Goal: Task Accomplishment & Management: Use online tool/utility

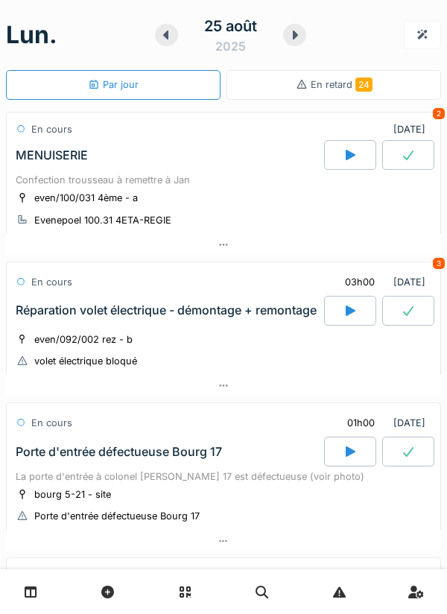
click at [240, 358] on div "even/092/002 rez - b volet électrique bloqué" at bounding box center [224, 350] width 416 height 37
click at [250, 325] on div "Réparation volet électrique - démontage + remontage" at bounding box center [169, 311] width 312 height 30
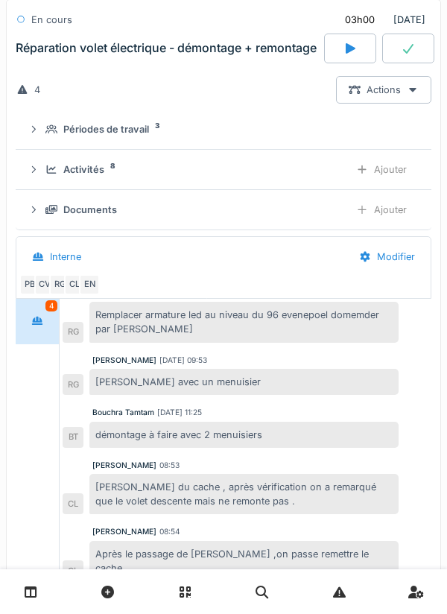
scroll to position [306, 0]
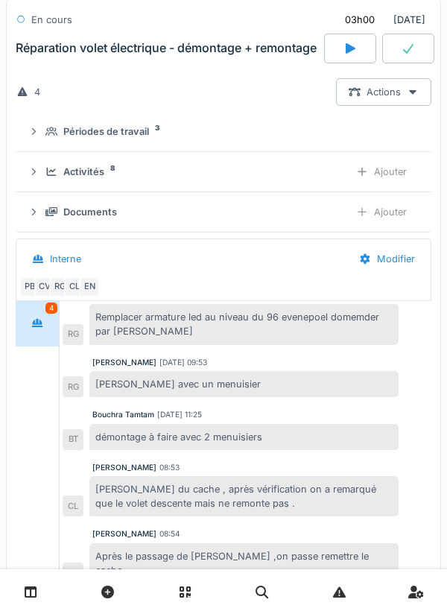
click at [374, 171] on div "Ajouter" at bounding box center [382, 172] width 76 height 28
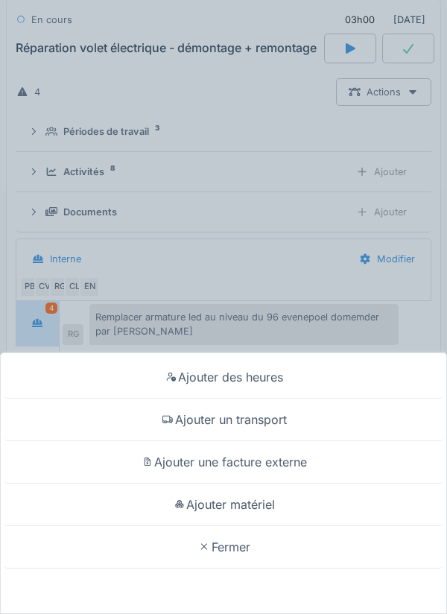
click at [280, 376] on div "Ajouter des heures" at bounding box center [224, 377] width 440 height 42
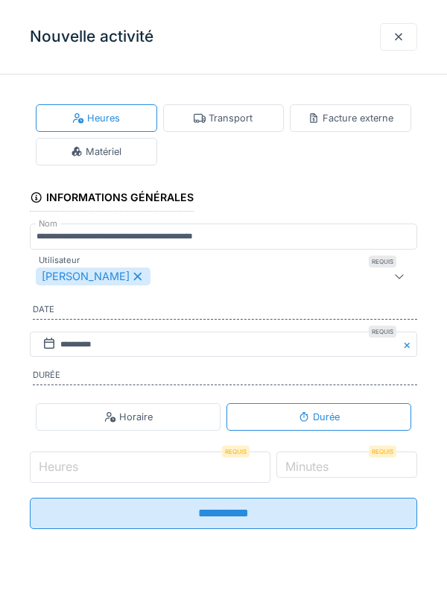
click at [159, 467] on input "Heures" at bounding box center [150, 467] width 241 height 31
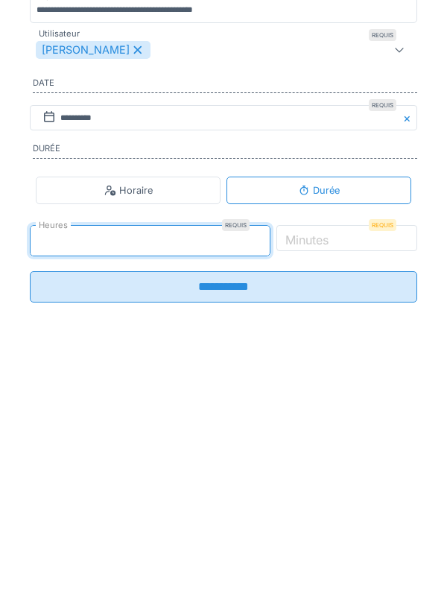
type input "*"
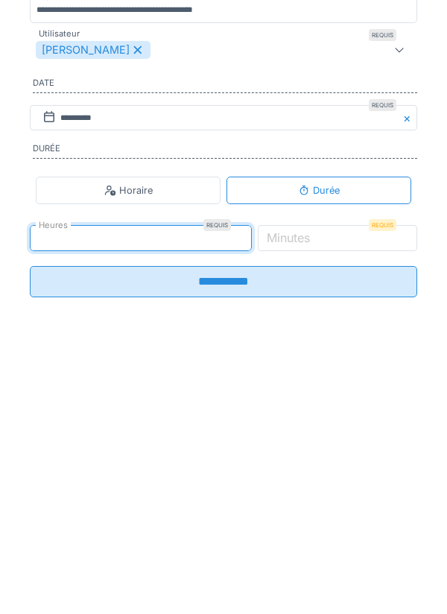
click at [265, 524] on input "**********" at bounding box center [224, 508] width 388 height 31
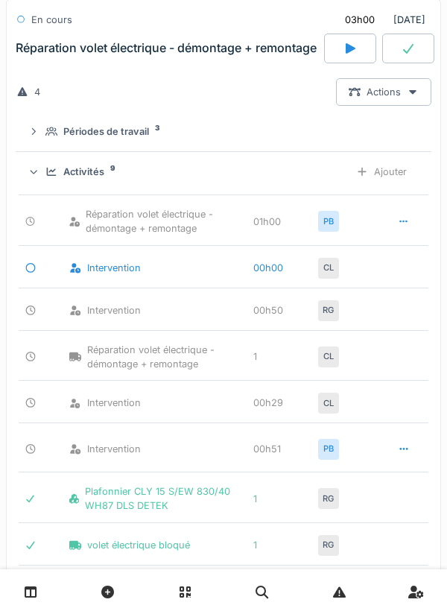
click at [248, 59] on div "Réparation volet électrique - démontage + remontage" at bounding box center [169, 49] width 312 height 30
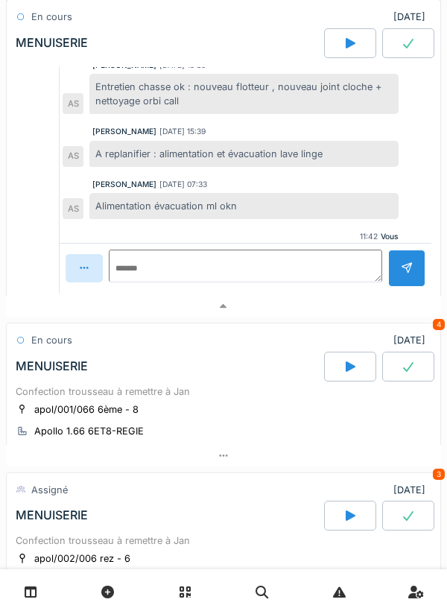
scroll to position [1044, 0]
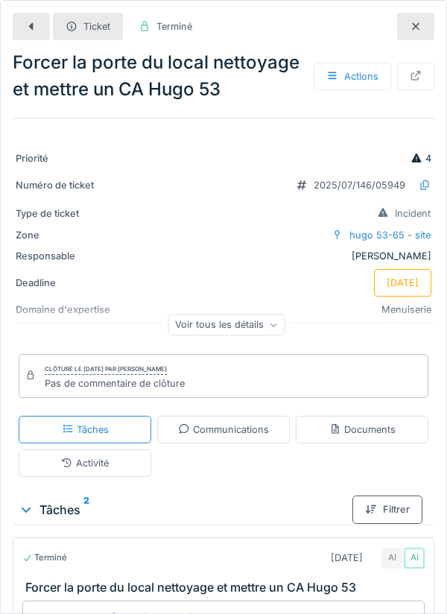
click at [15, 31] on div at bounding box center [31, 27] width 37 height 28
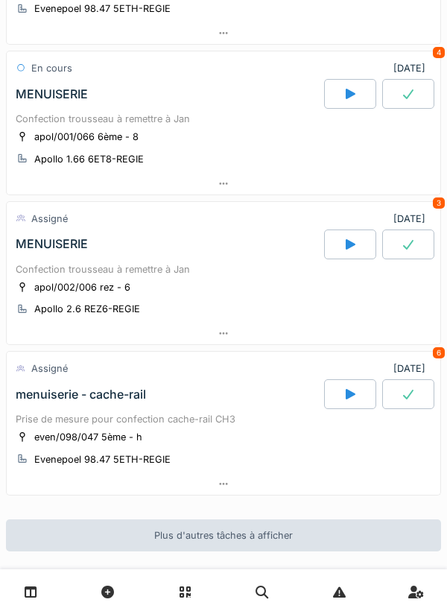
scroll to position [725, 0]
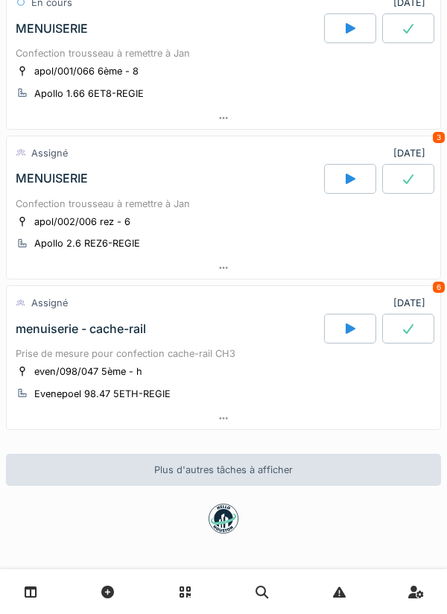
click at [243, 353] on div "Prise de mesure pour confection cache-rail CH3" at bounding box center [224, 354] width 416 height 14
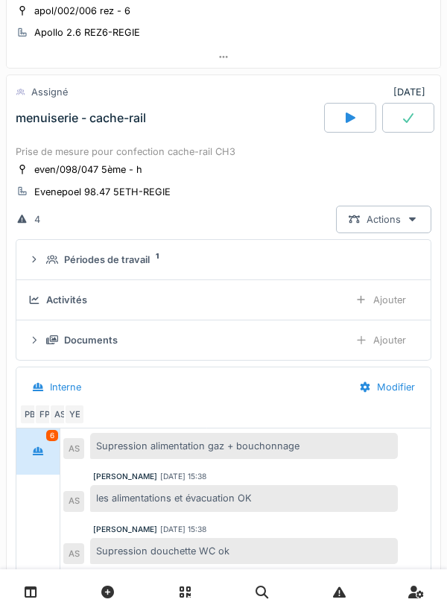
scroll to position [951, 0]
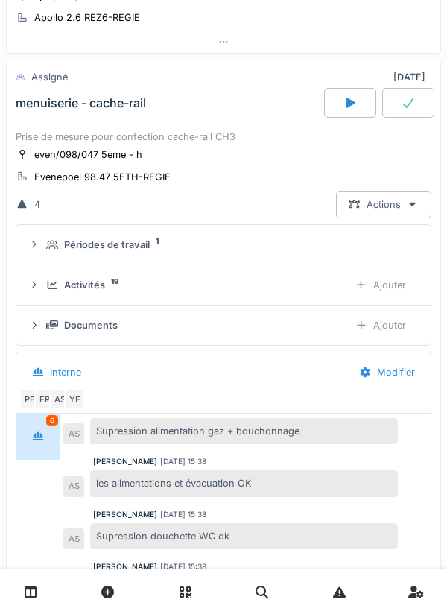
click at [341, 98] on div at bounding box center [350, 103] width 52 height 30
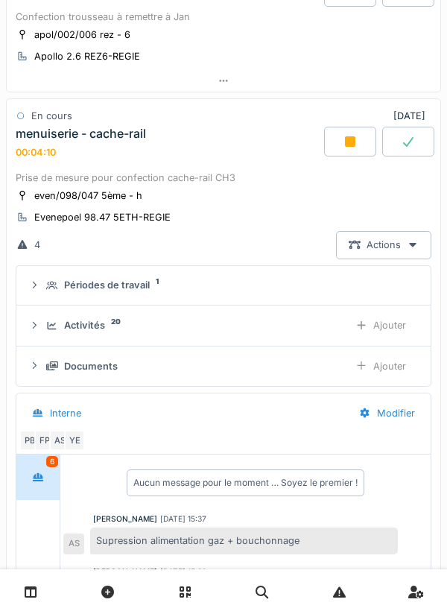
scroll to position [909, 0]
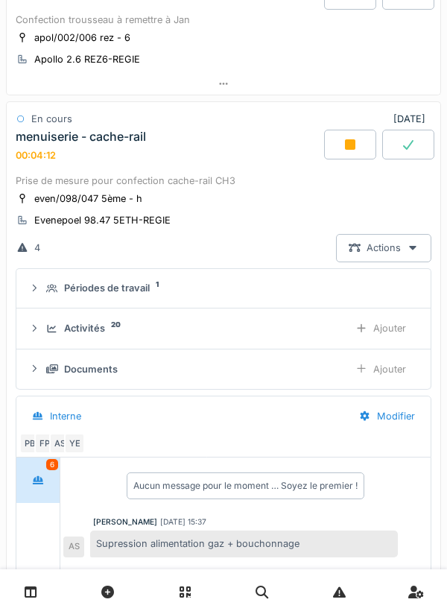
click at [240, 208] on div "even/098/047 5ème - h Evenepoel 98.47 5ETH-REGIE" at bounding box center [224, 209] width 416 height 37
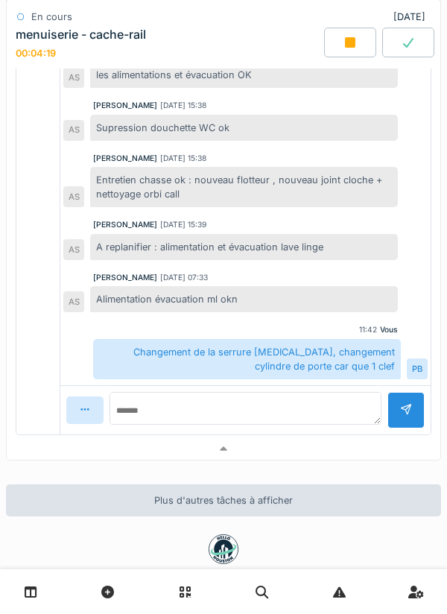
scroll to position [1392, 0]
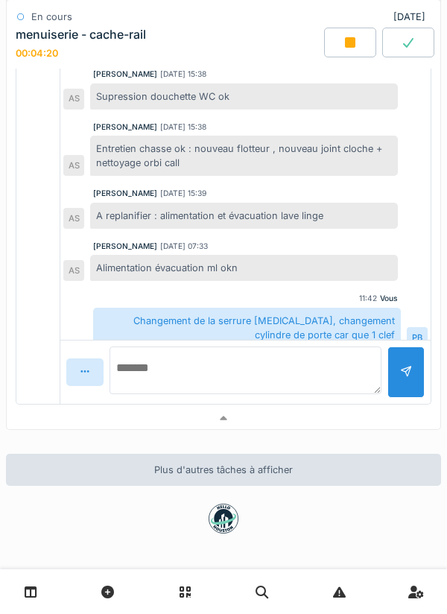
click at [231, 379] on textarea at bounding box center [246, 371] width 272 height 48
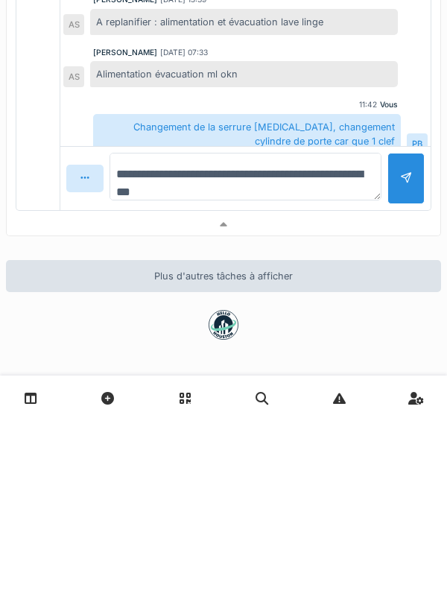
type textarea "**********"
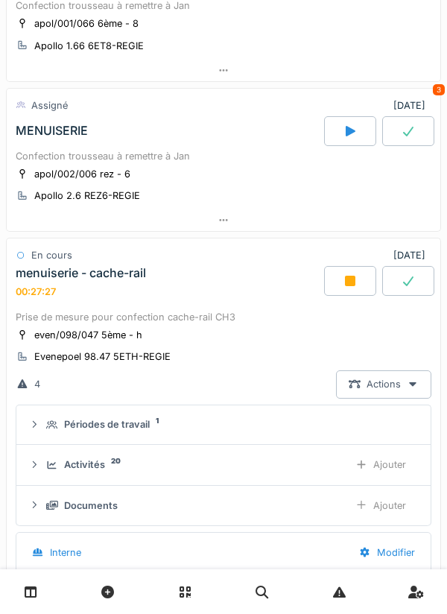
scroll to position [780, 0]
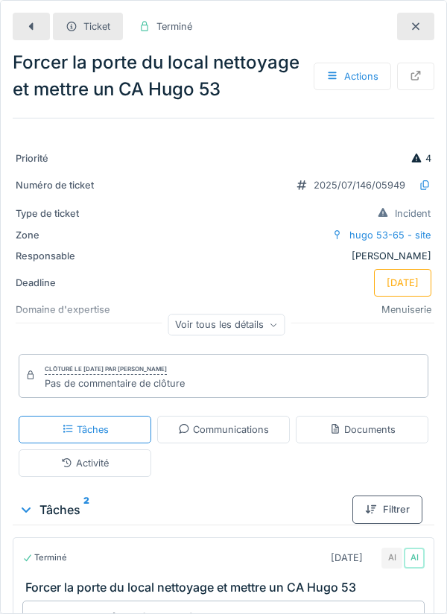
click at [28, 27] on icon at bounding box center [31, 27] width 12 height 10
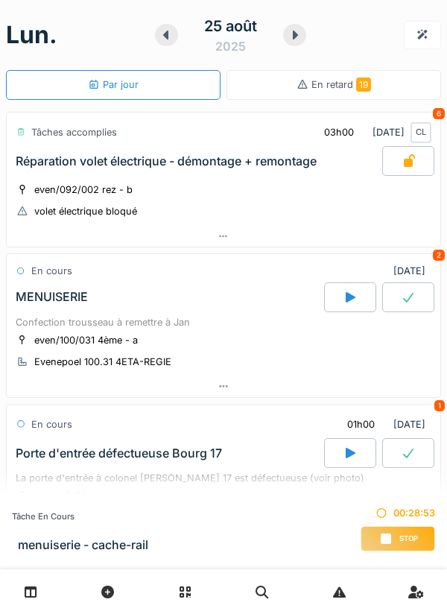
click at [396, 535] on div "Stop" at bounding box center [398, 538] width 75 height 25
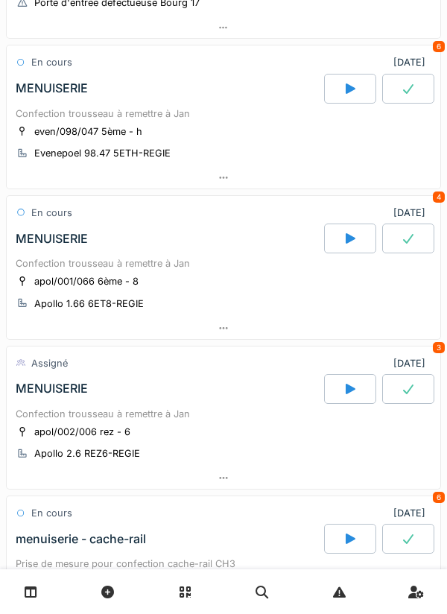
scroll to position [521, 0]
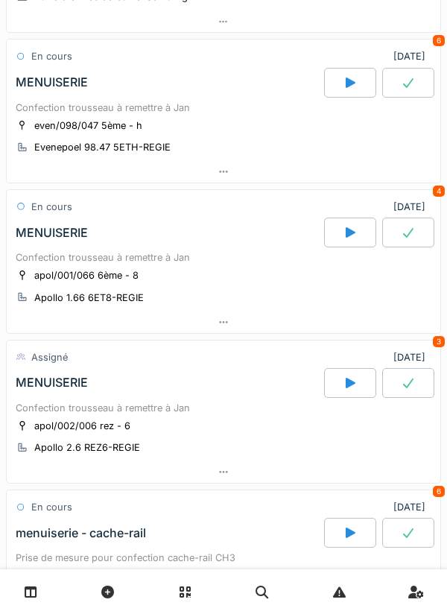
click at [262, 262] on div "Confection trousseau à remettre à Jan" at bounding box center [224, 257] width 416 height 14
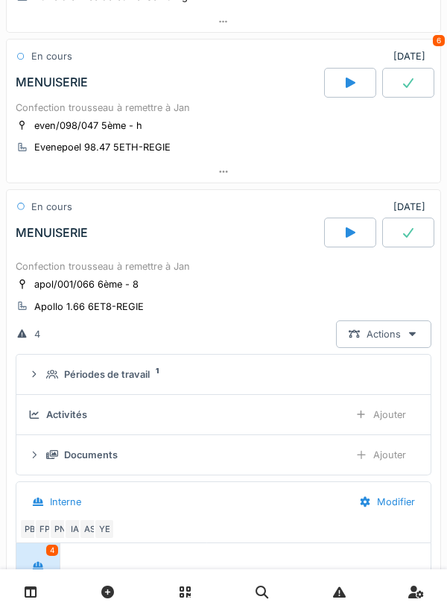
scroll to position [651, 0]
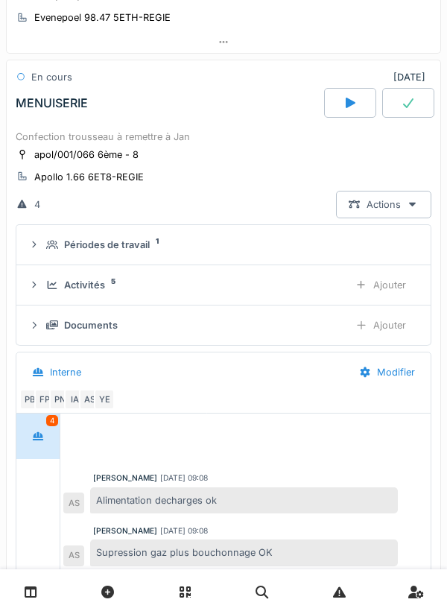
click at [271, 288] on div "Activités 5" at bounding box center [191, 285] width 291 height 14
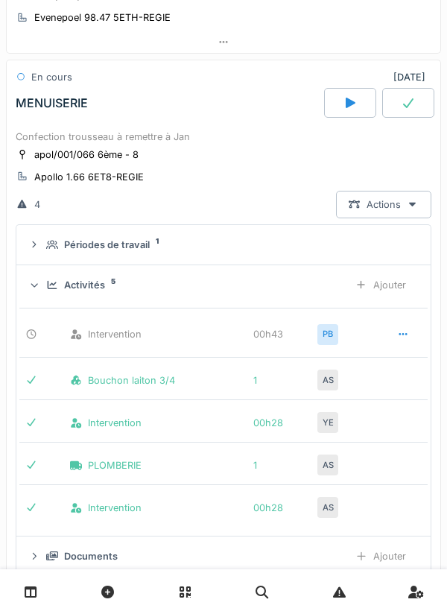
click at [280, 281] on div "Activités 5" at bounding box center [191, 285] width 291 height 14
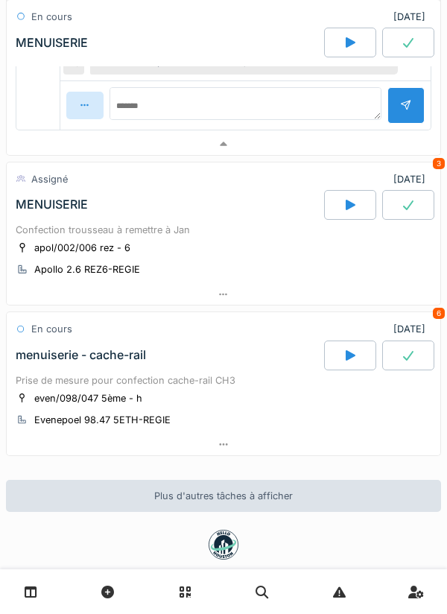
scroll to position [1272, 0]
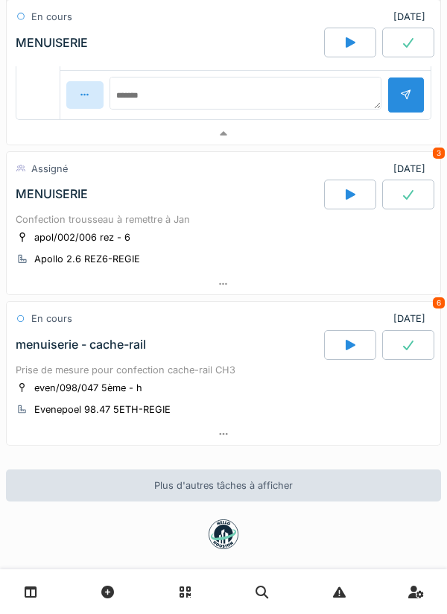
click at [271, 235] on div "apol/002/006 rez - 6 Apollo 2.6 REZ6-REGIE" at bounding box center [224, 248] width 416 height 37
click at [220, 223] on div "Confection trousseau à remettre à Jan" at bounding box center [224, 219] width 416 height 14
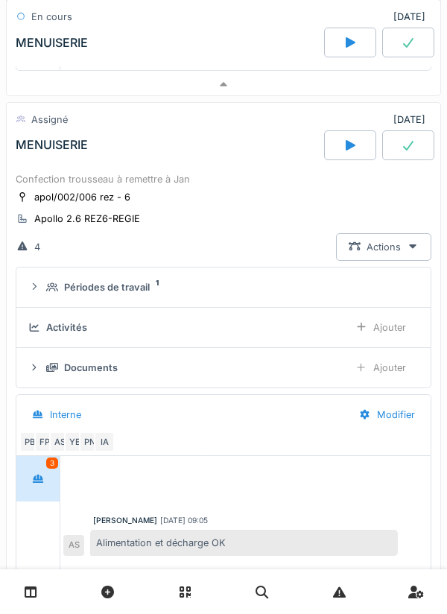
scroll to position [1364, 0]
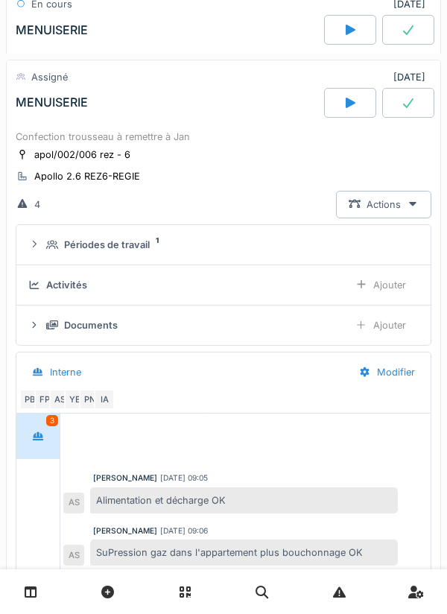
click at [347, 111] on div at bounding box center [350, 103] width 52 height 30
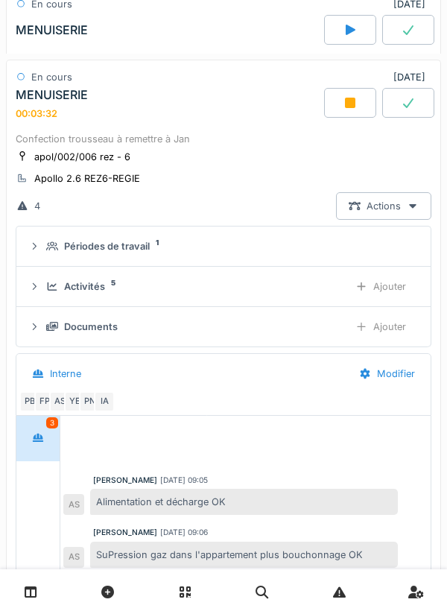
click at [220, 334] on div "Documents" at bounding box center [191, 327] width 291 height 14
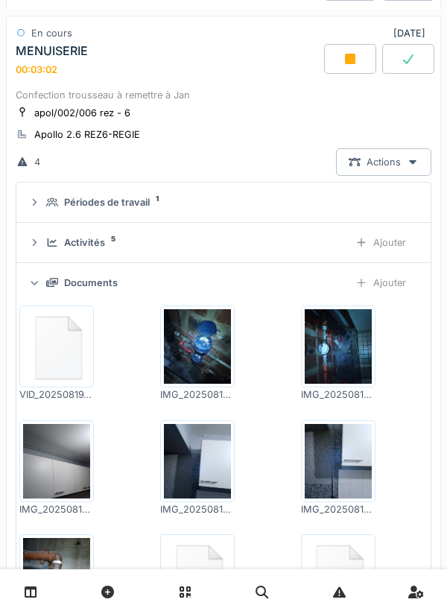
scroll to position [1383, 0]
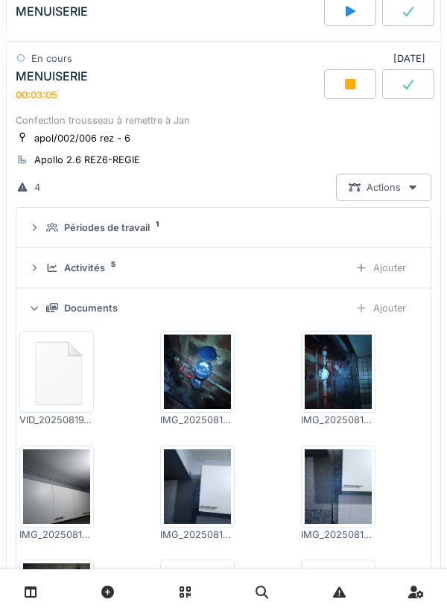
click at [39, 307] on icon at bounding box center [35, 309] width 10 height 12
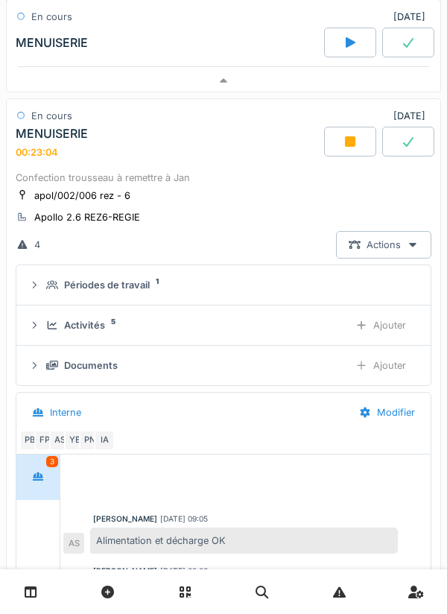
scroll to position [1326, 0]
